Goal: Transaction & Acquisition: Purchase product/service

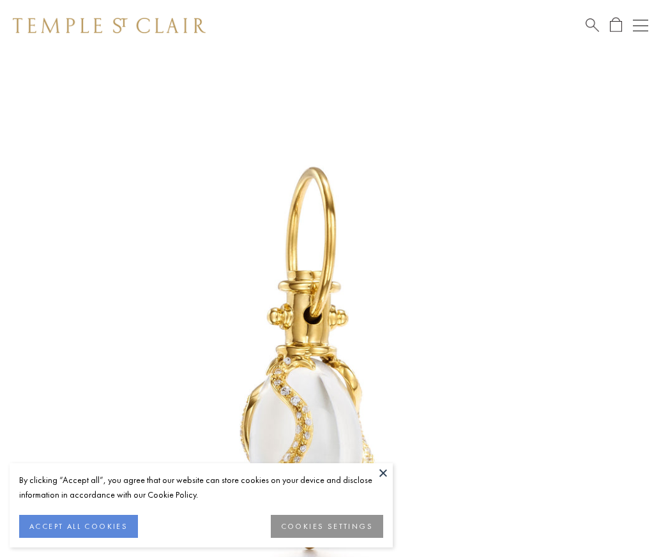
scroll to position [11, 0]
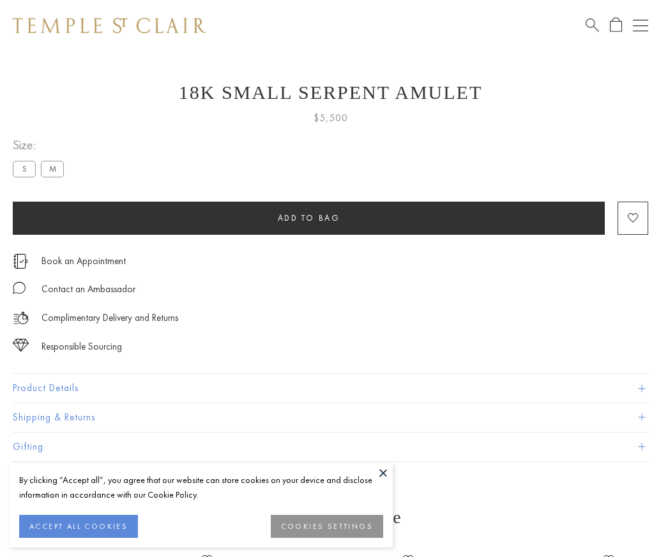
click at [308, 218] on span "Add to bag" at bounding box center [309, 218] width 63 height 11
